Goal: Task Accomplishment & Management: Manage account settings

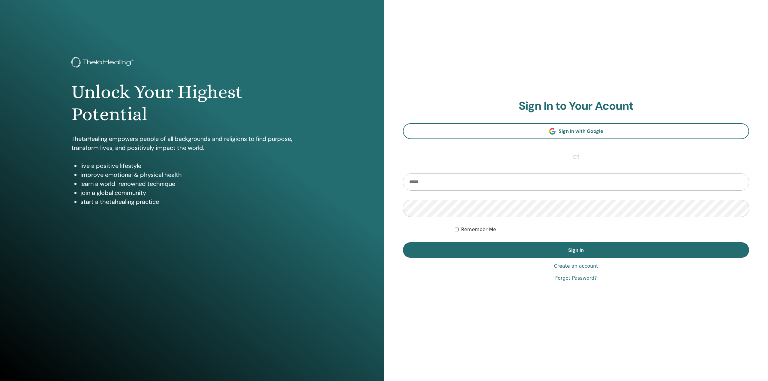
type input "**********"
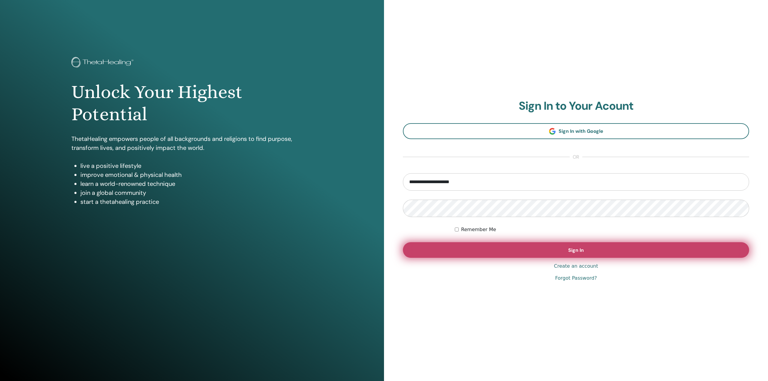
click at [464, 245] on button "Sign In" at bounding box center [576, 250] width 346 height 16
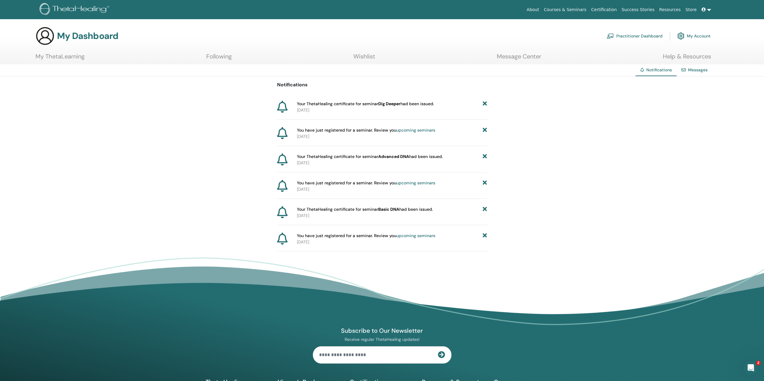
click at [483, 102] on icon at bounding box center [485, 104] width 4 height 6
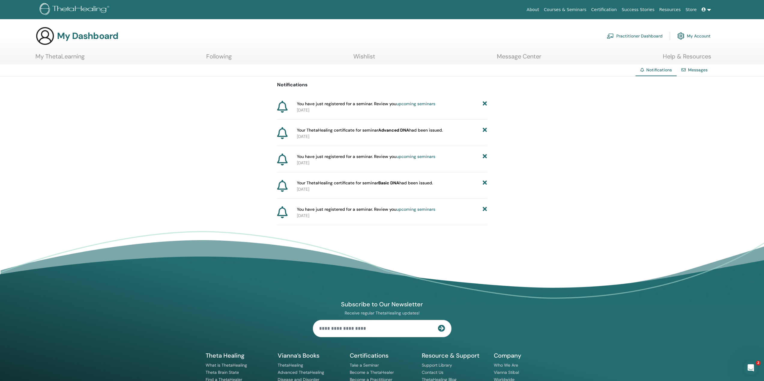
click at [484, 102] on icon at bounding box center [485, 104] width 4 height 6
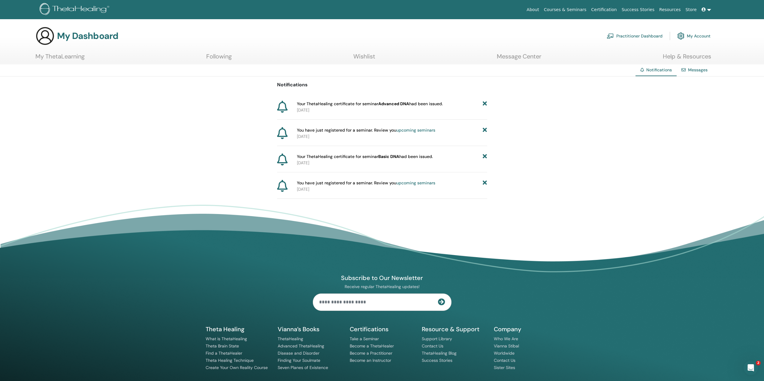
click at [485, 103] on icon at bounding box center [485, 104] width 4 height 6
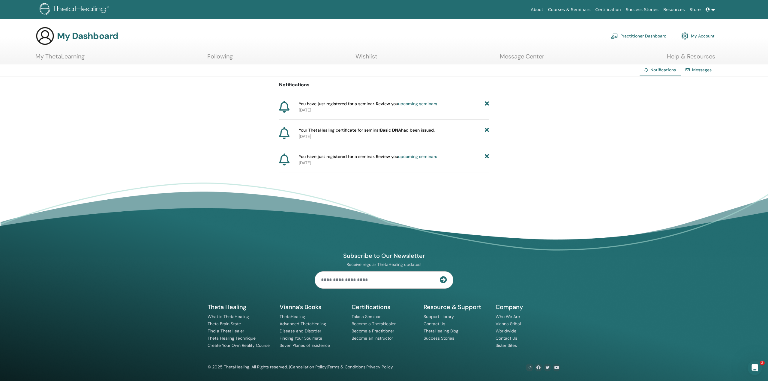
click at [485, 103] on icon at bounding box center [487, 104] width 4 height 6
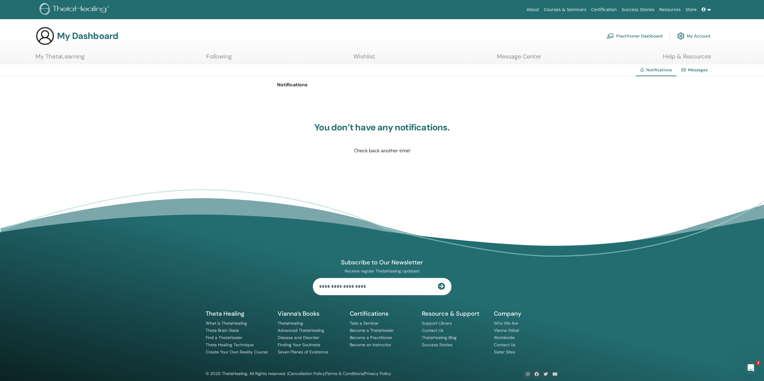
click at [700, 36] on link "My Account" at bounding box center [693, 35] width 33 height 13
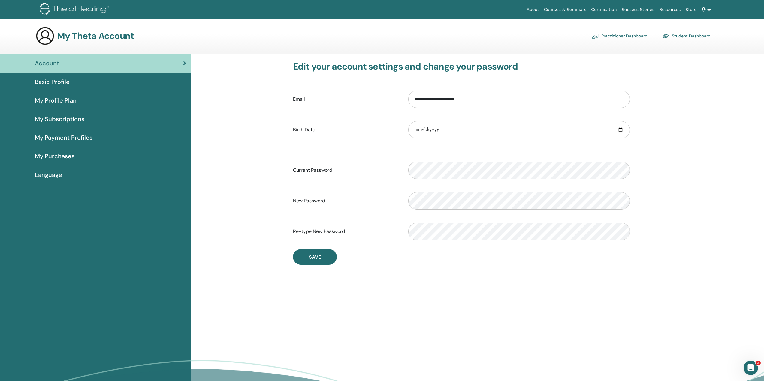
click at [63, 101] on span "My Profile Plan" at bounding box center [56, 100] width 42 height 9
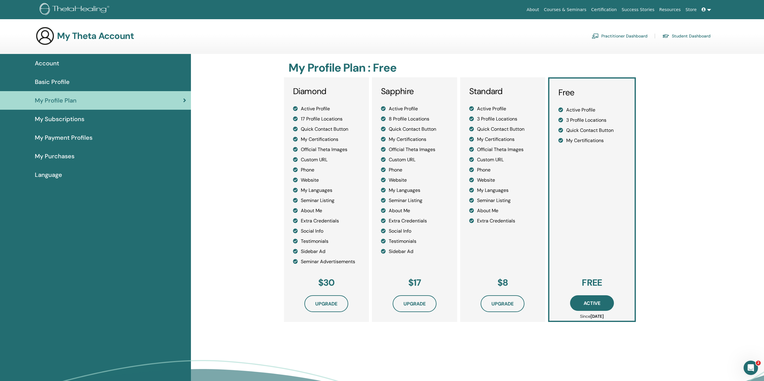
click at [76, 6] on img at bounding box center [76, 10] width 72 height 14
